Goal: Find specific page/section: Find specific page/section

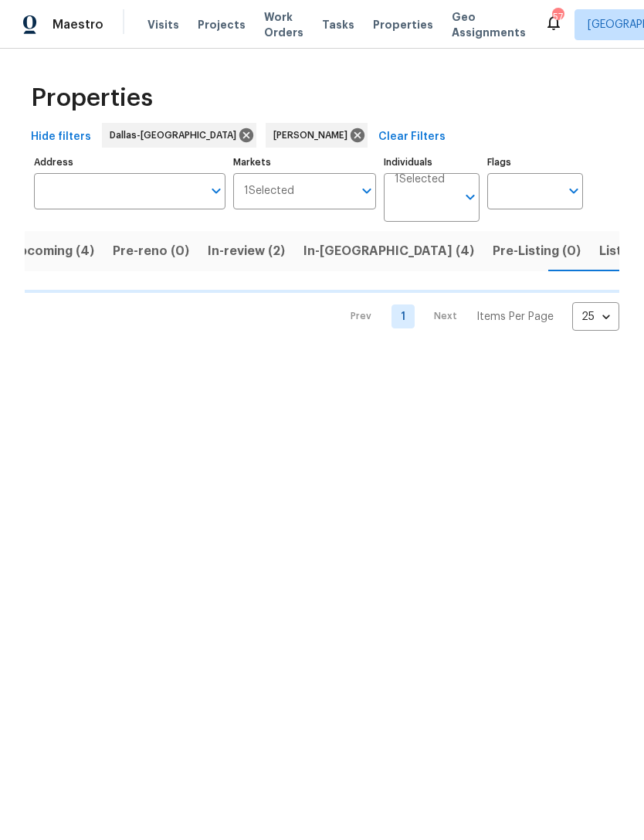
scroll to position [0, 29]
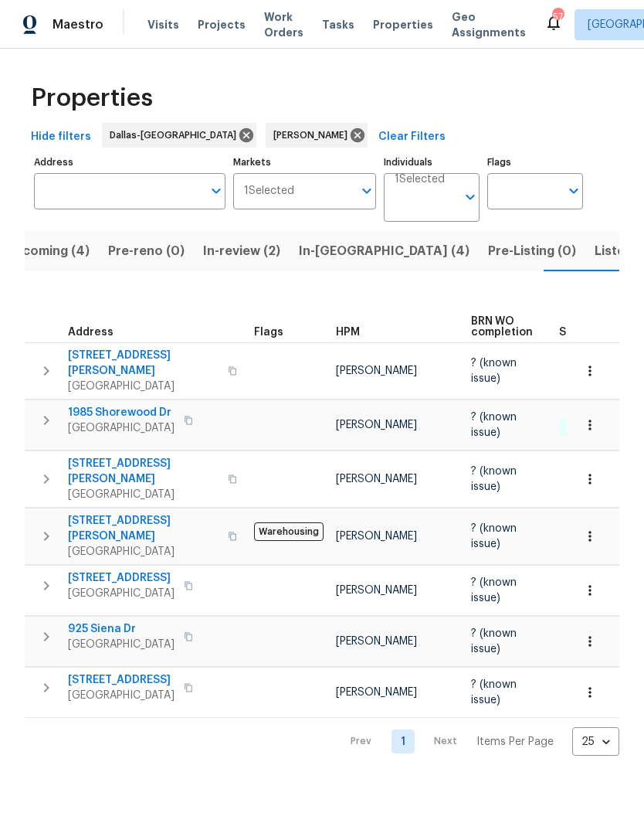
click at [595, 248] on span "Listed (10)" at bounding box center [627, 251] width 65 height 22
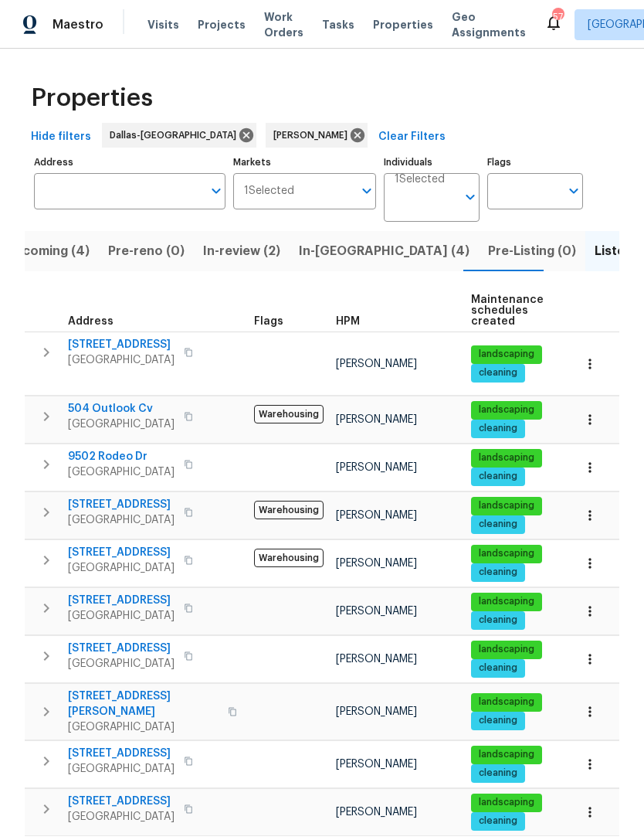
click at [1, 286] on div "Properties Hide filters Dallas-Fort Worth Andrew Kempka Clear Filters Address A…" at bounding box center [322, 474] width 644 height 850
click at [351, 231] on button "In-reno (4)" at bounding box center [384, 251] width 189 height 40
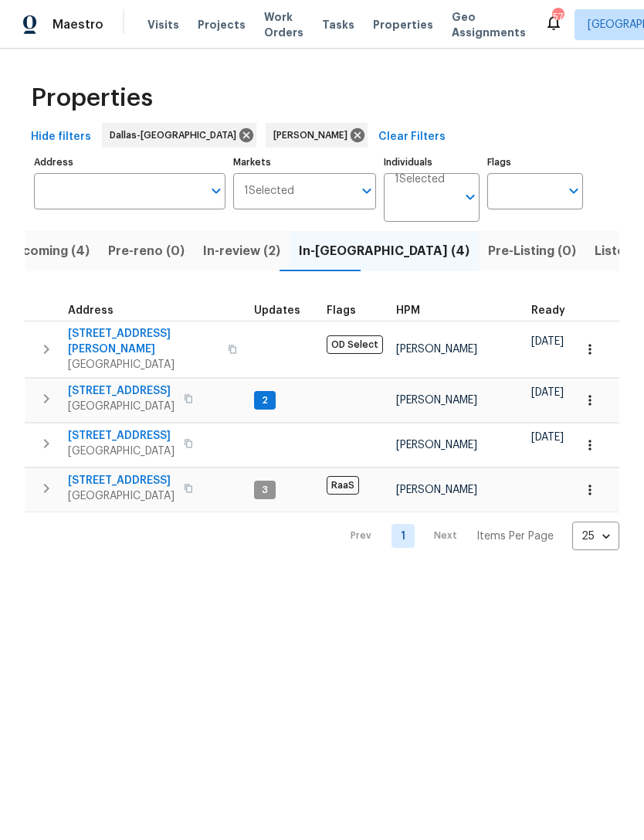
click at [595, 259] on span "Listed (10)" at bounding box center [627, 251] width 65 height 22
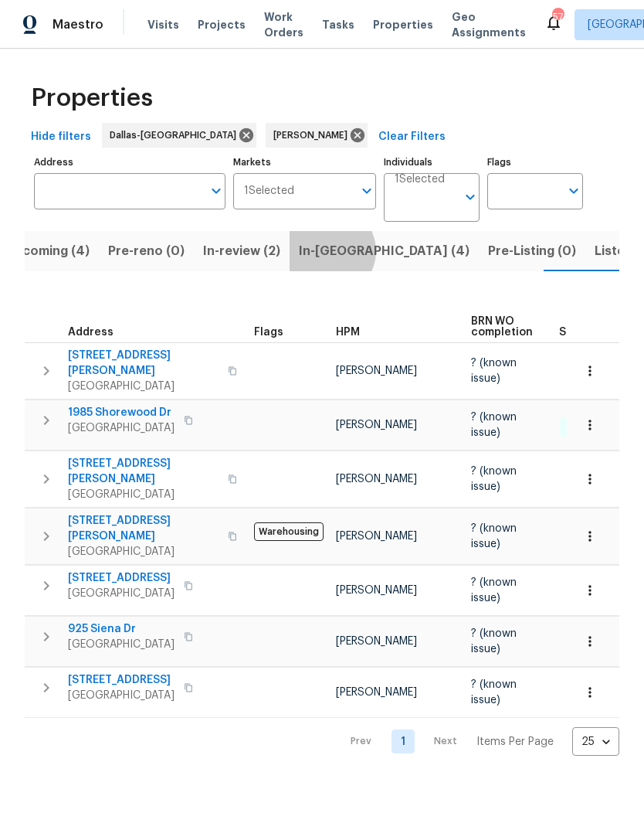
click at [320, 252] on span "In-reno (4)" at bounding box center [384, 251] width 171 height 22
